Goal: Task Accomplishment & Management: Manage account settings

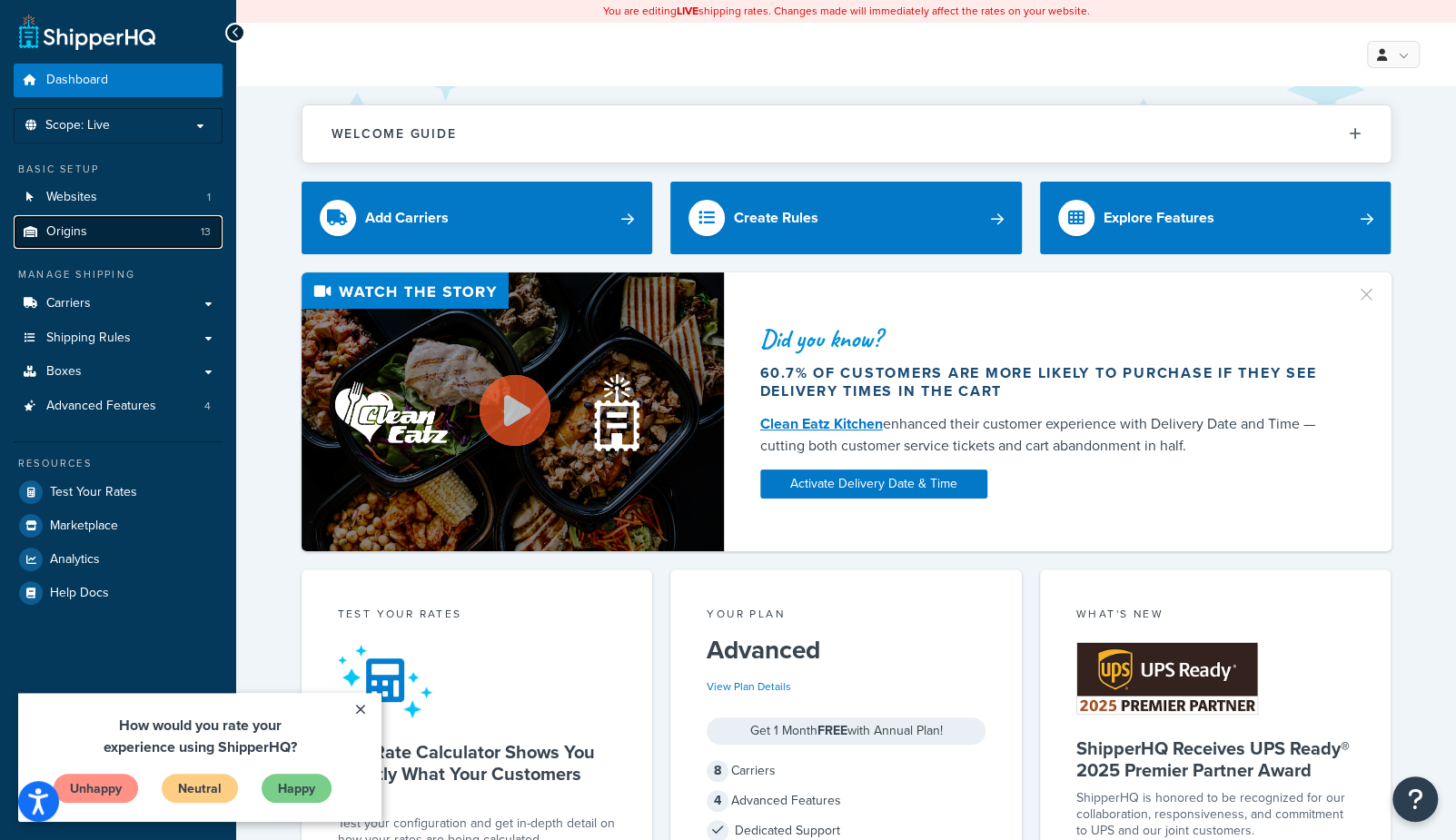
click at [88, 231] on link "Origins 13" at bounding box center [118, 232] width 209 height 33
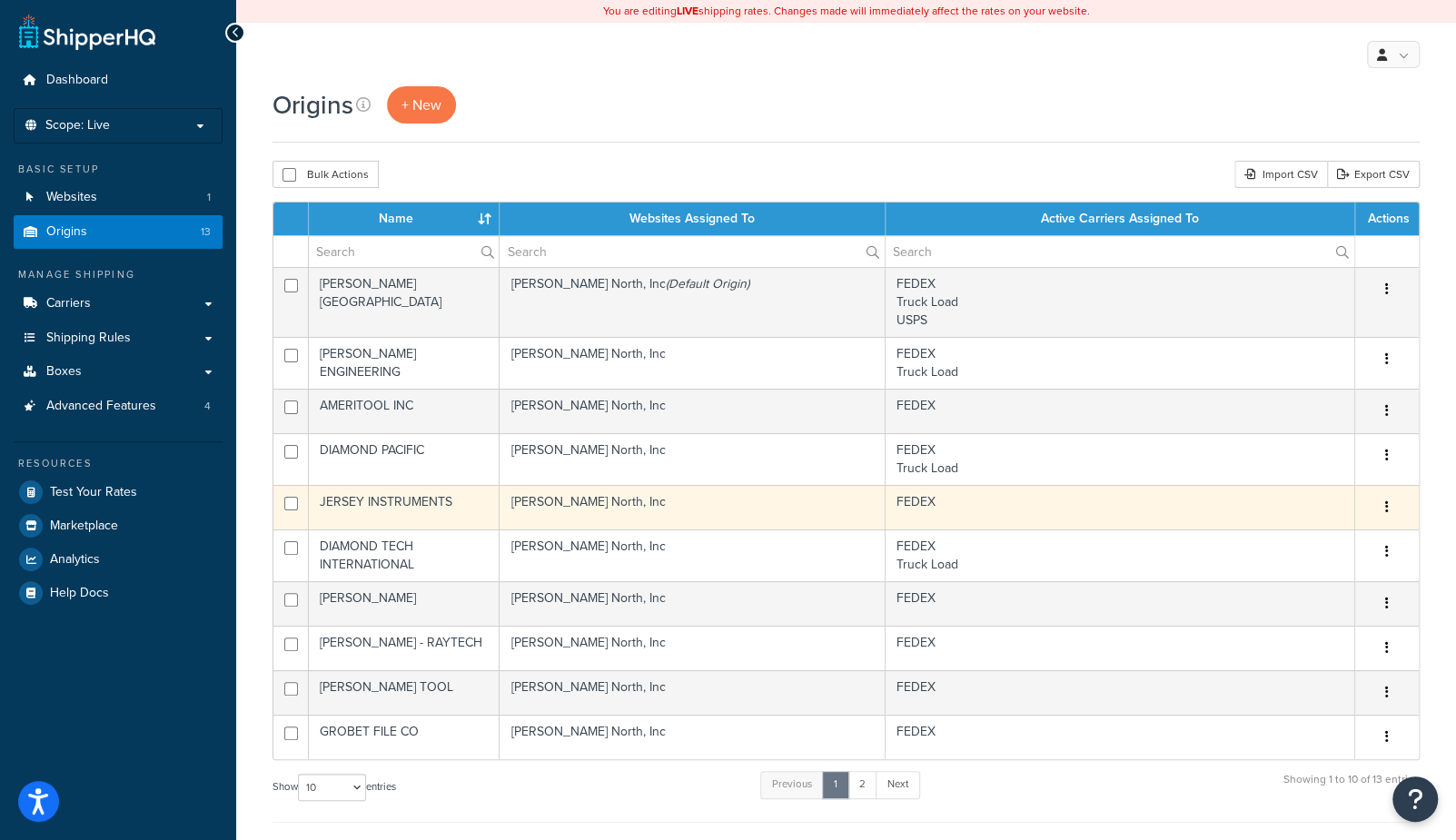
click at [403, 500] on td "JERSEY INSTRUMENTS" at bounding box center [404, 507] width 190 height 45
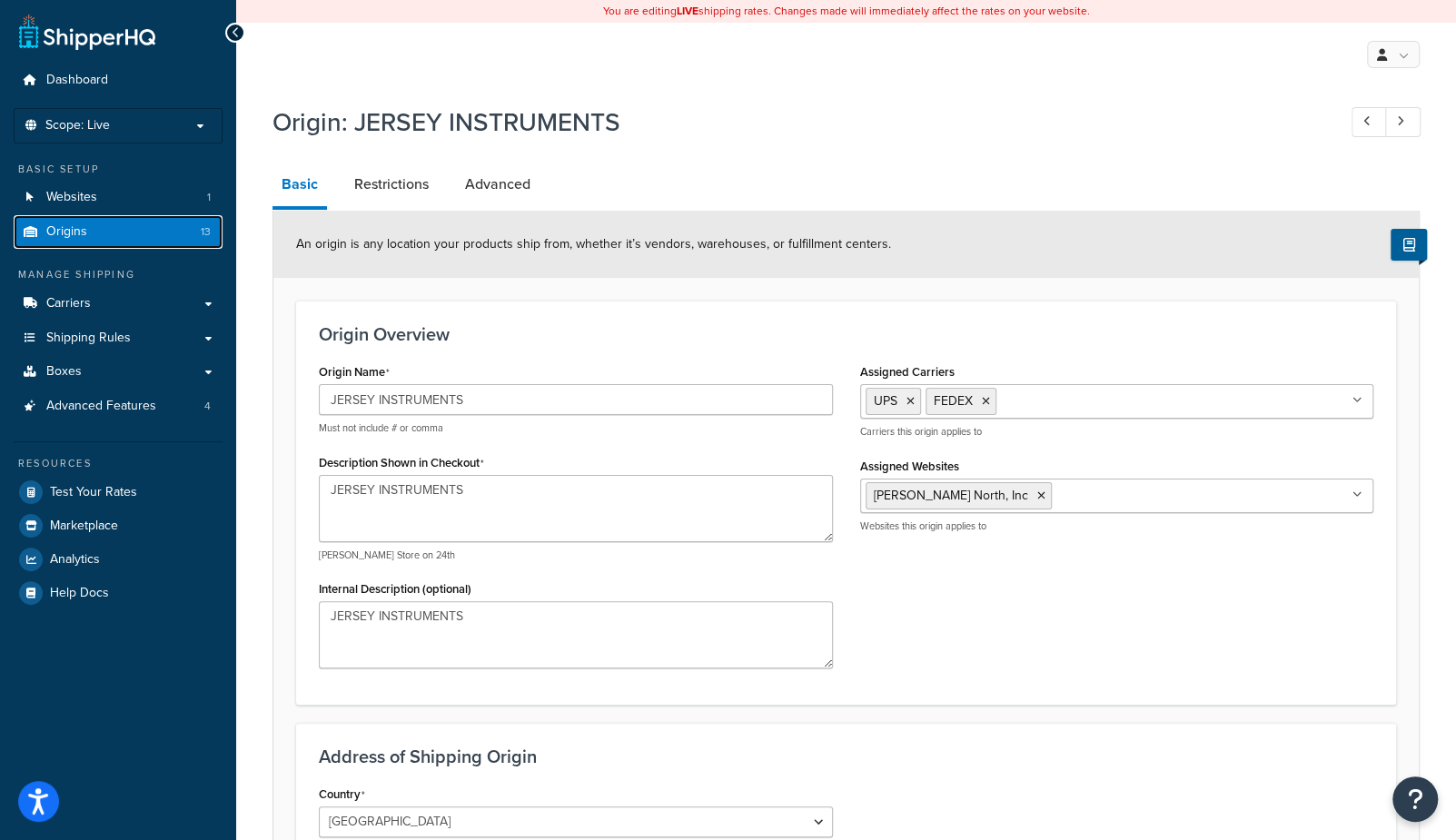
click at [94, 238] on link "Origins 13" at bounding box center [118, 232] width 209 height 33
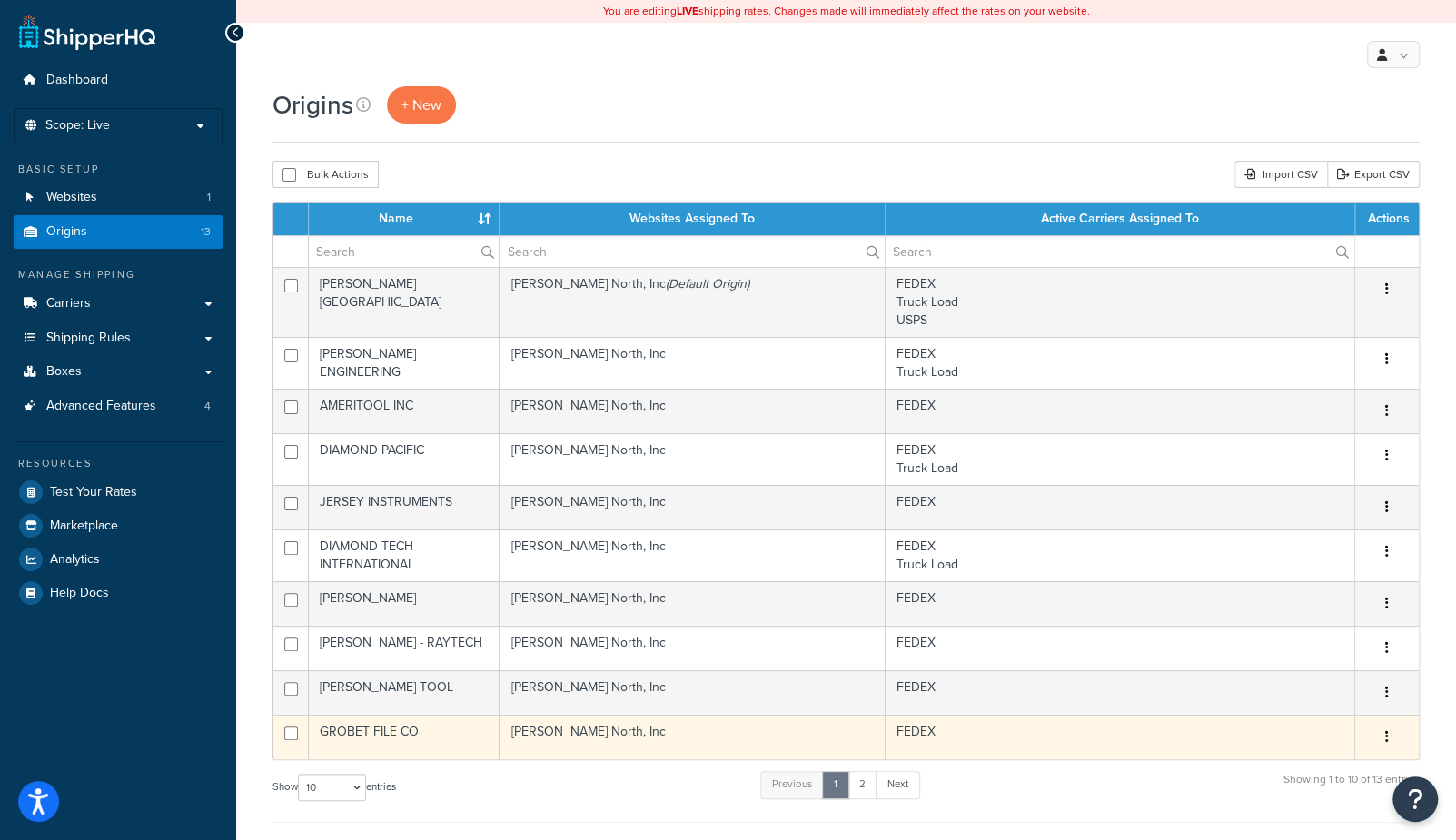
click at [641, 732] on td "Kingsley North, Inc" at bounding box center [693, 737] width 386 height 45
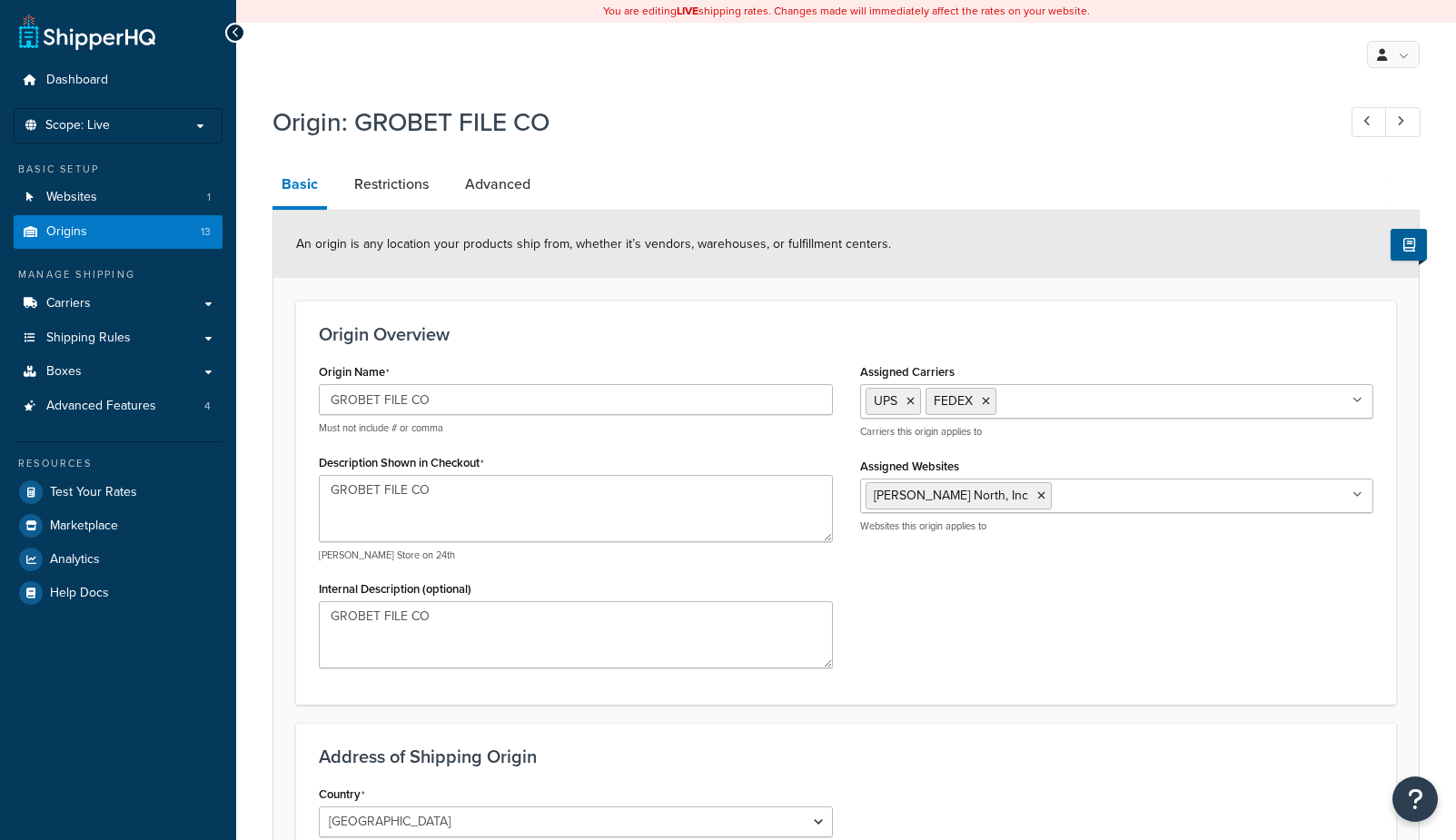
select select "30"
click at [108, 231] on link "Origins 13" at bounding box center [118, 232] width 209 height 33
